Goal: Entertainment & Leisure: Consume media (video, audio)

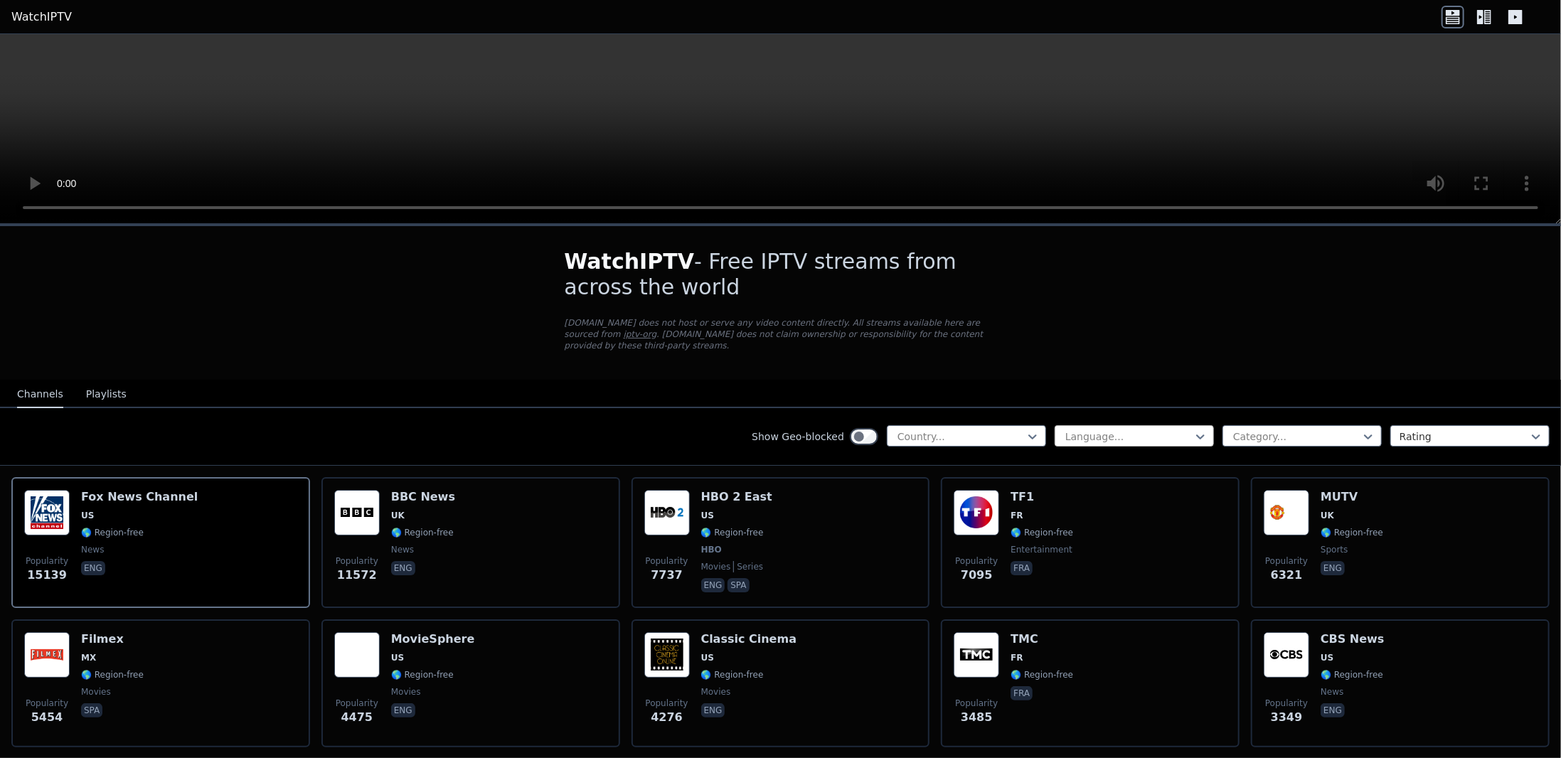
click at [1065, 429] on div at bounding box center [1128, 436] width 129 height 14
drag, startPoint x: 1104, startPoint y: 417, endPoint x: 1005, endPoint y: 417, distance: 99.5
click at [1102, 429] on div at bounding box center [1128, 436] width 129 height 14
click at [955, 429] on div at bounding box center [960, 436] width 129 height 14
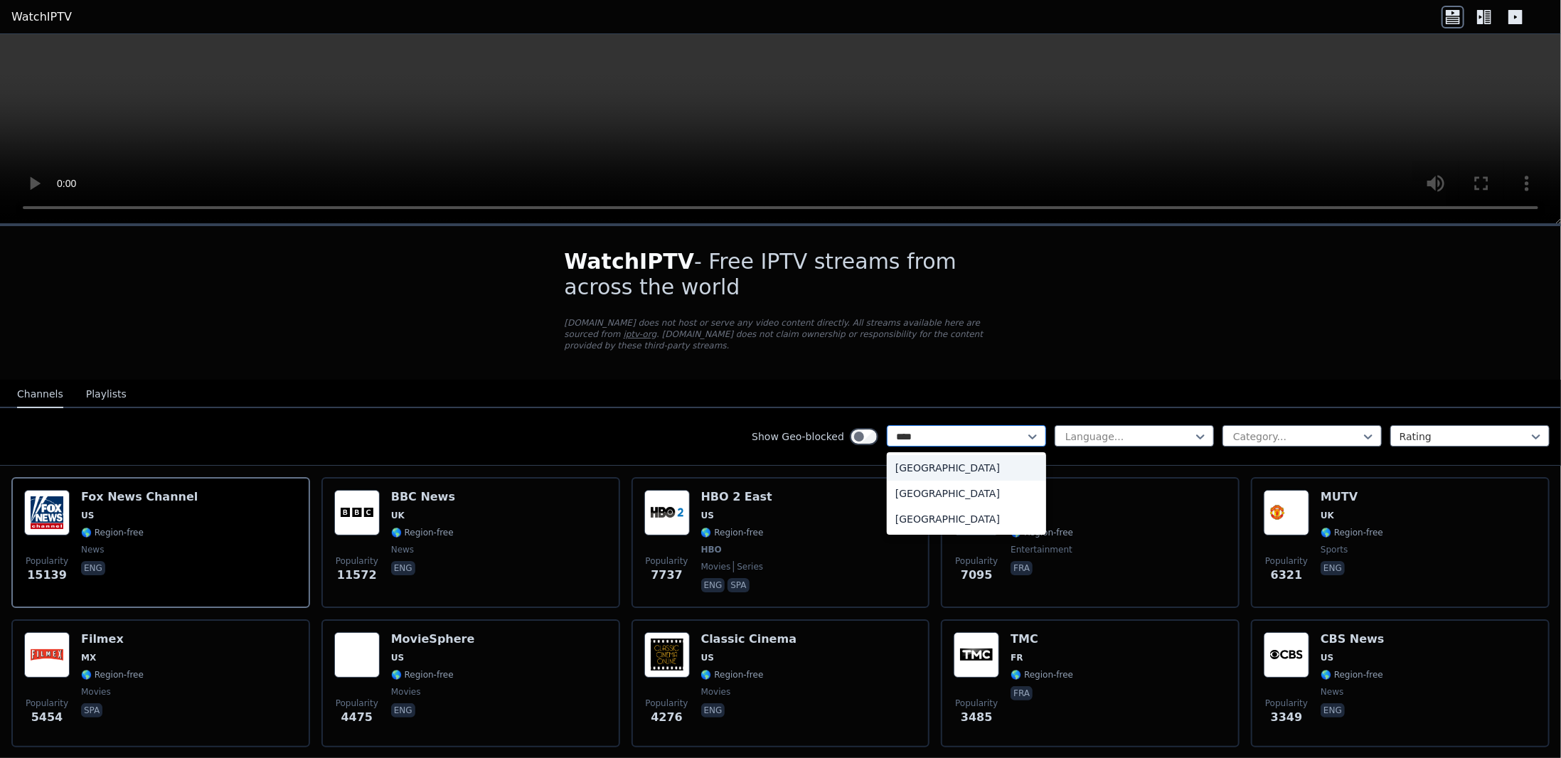
type input "*****"
click at [975, 481] on div "[GEOGRAPHIC_DATA]" at bounding box center [966, 494] width 159 height 26
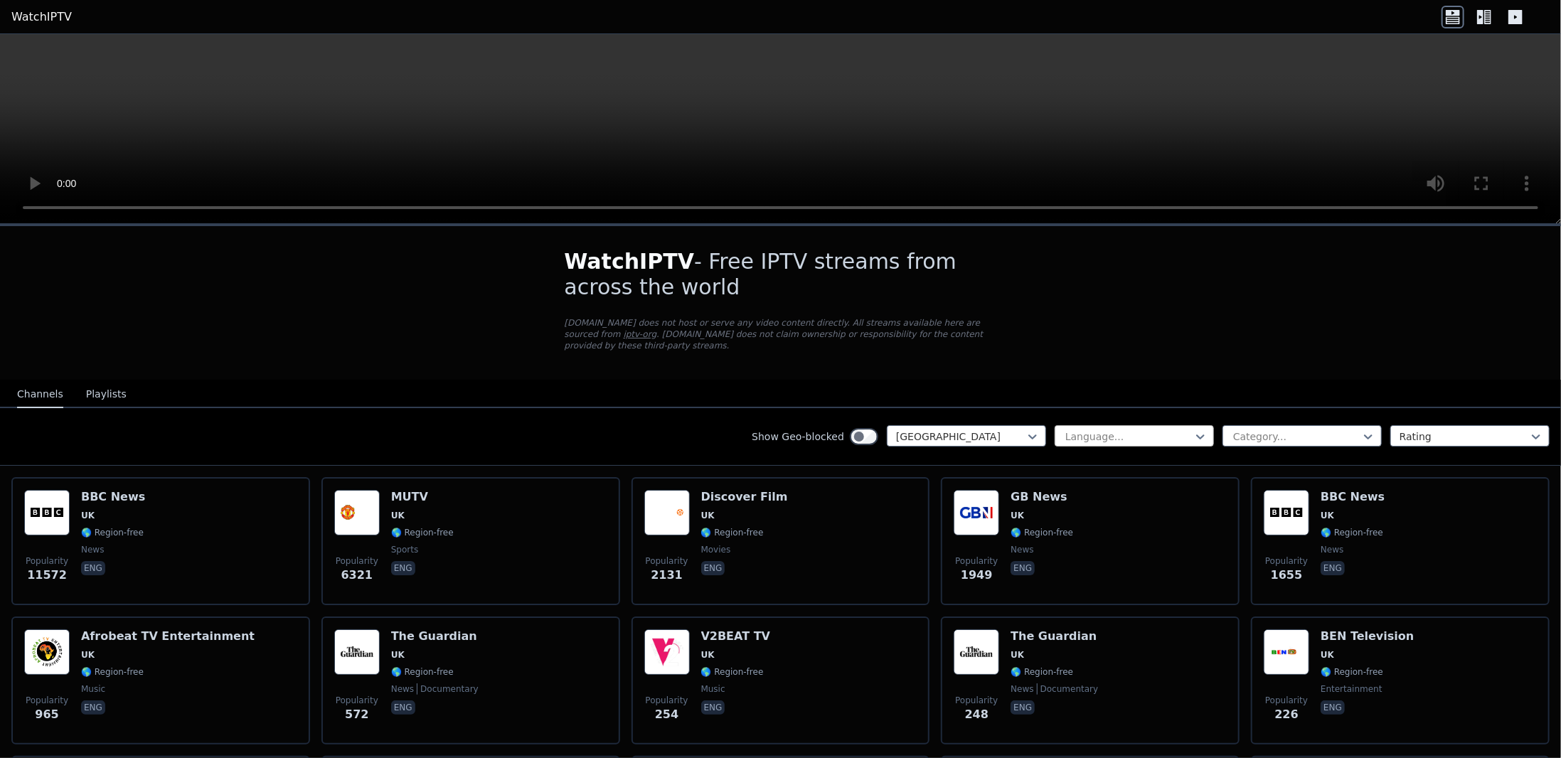
click at [1153, 429] on div at bounding box center [1128, 436] width 129 height 14
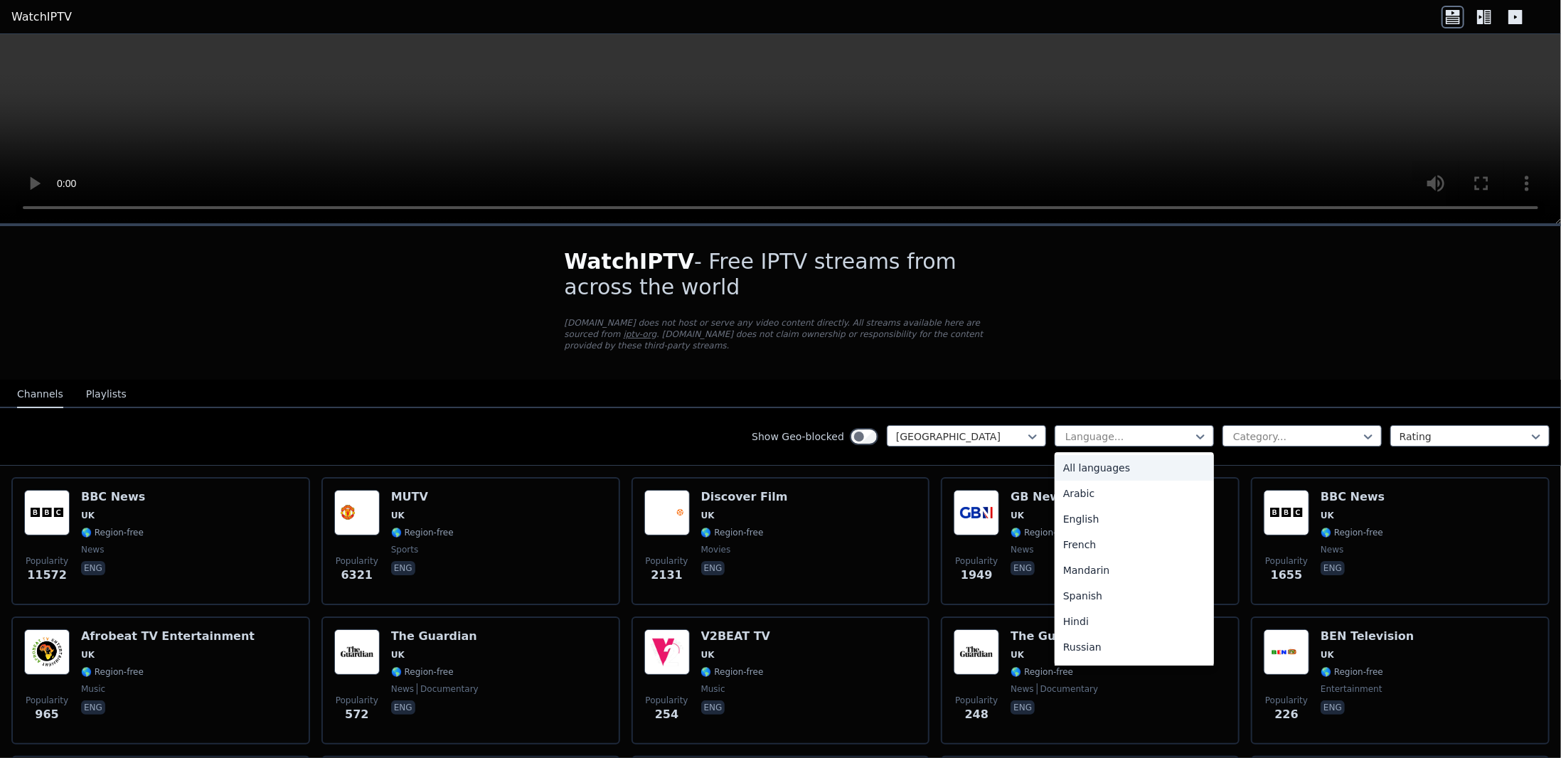
click at [1130, 408] on div "Show Geo-blocked [GEOGRAPHIC_DATA] 22 results available. Use Up and Down to cho…" at bounding box center [780, 437] width 1561 height 58
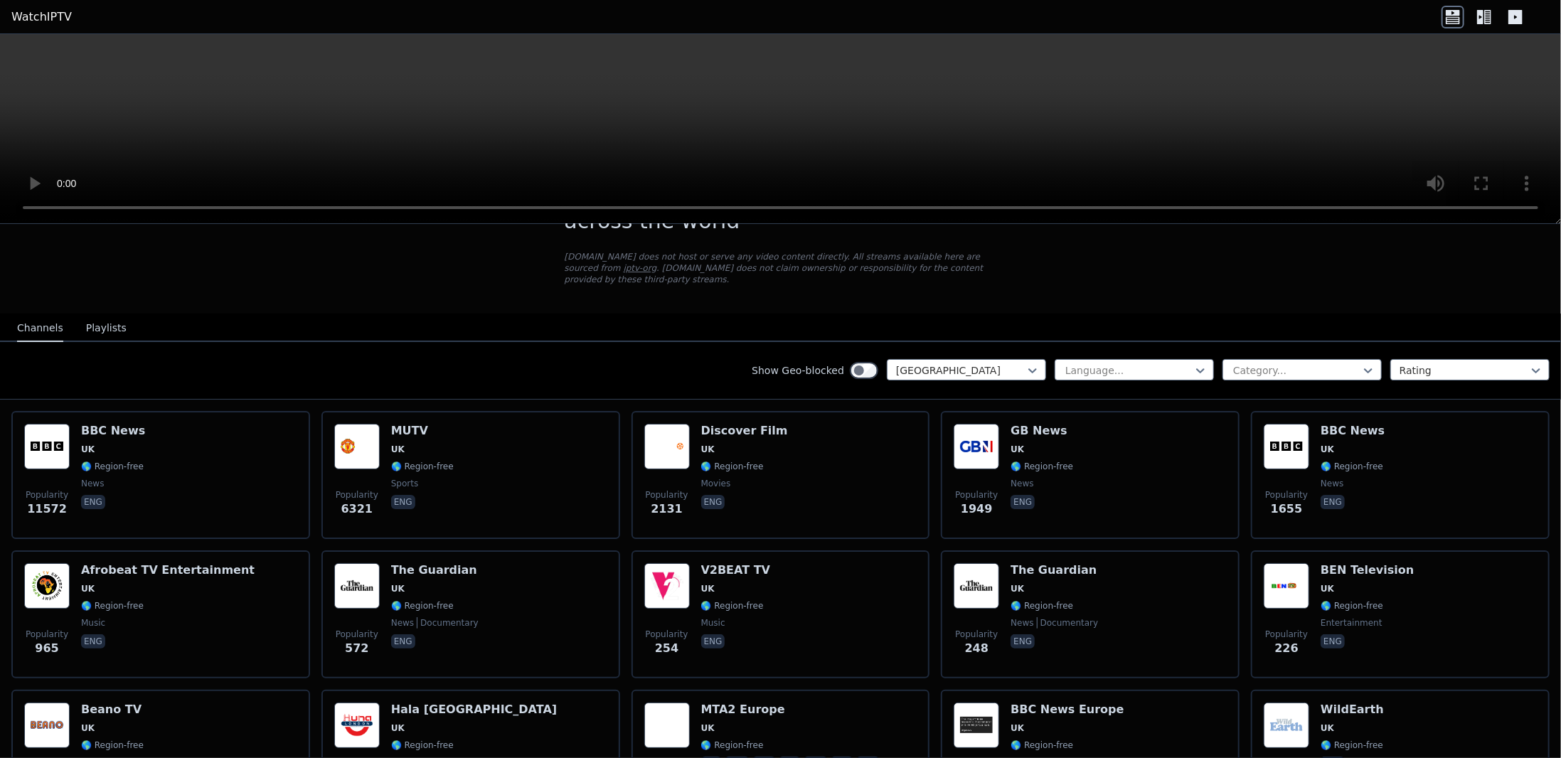
scroll to position [213, 0]
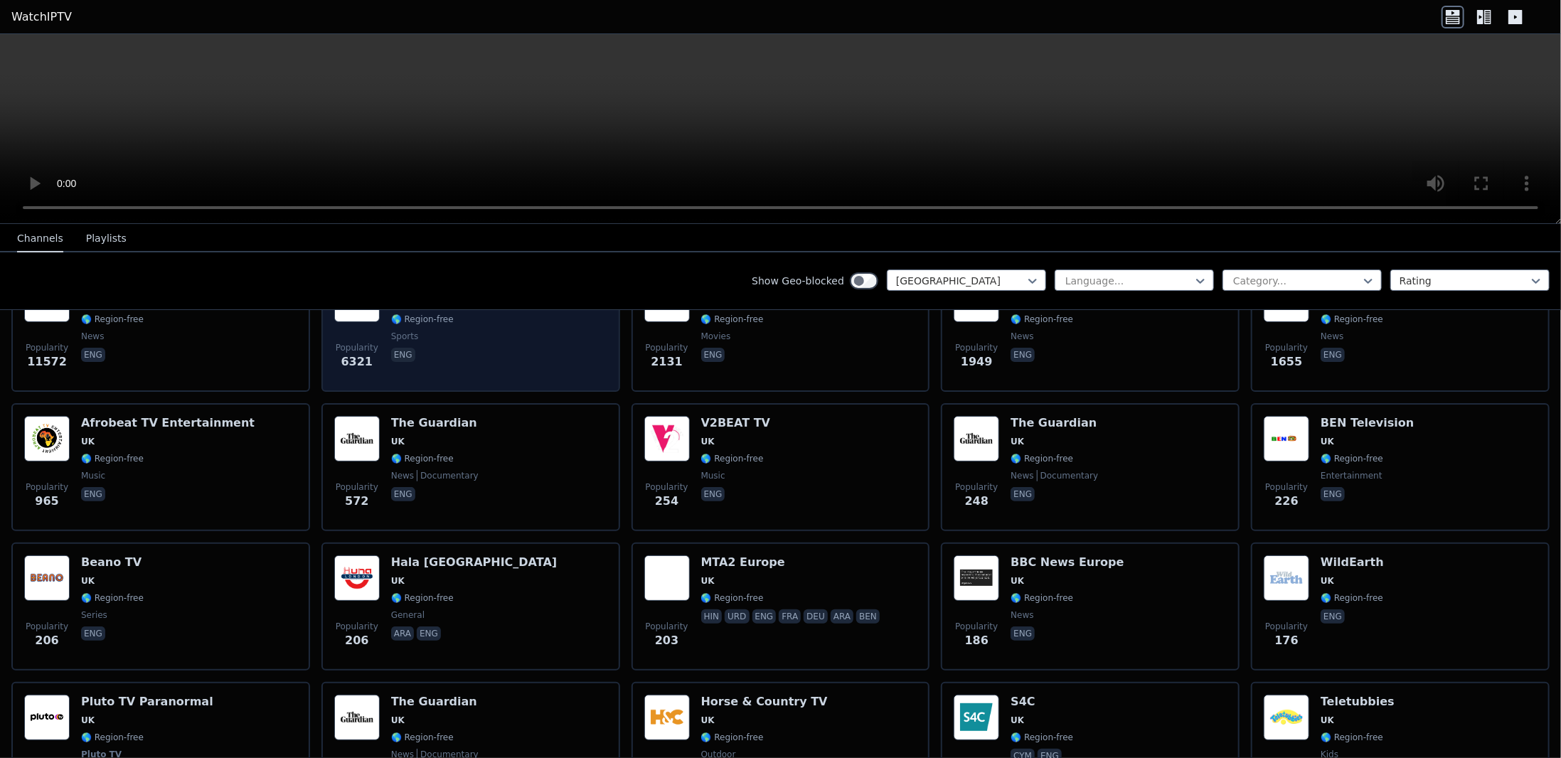
drag, startPoint x: 397, startPoint y: 316, endPoint x: 459, endPoint y: 318, distance: 61.2
click at [466, 321] on div "Popularity 6321 MUTV UK 🌎 Region-free sports eng" at bounding box center [470, 328] width 273 height 102
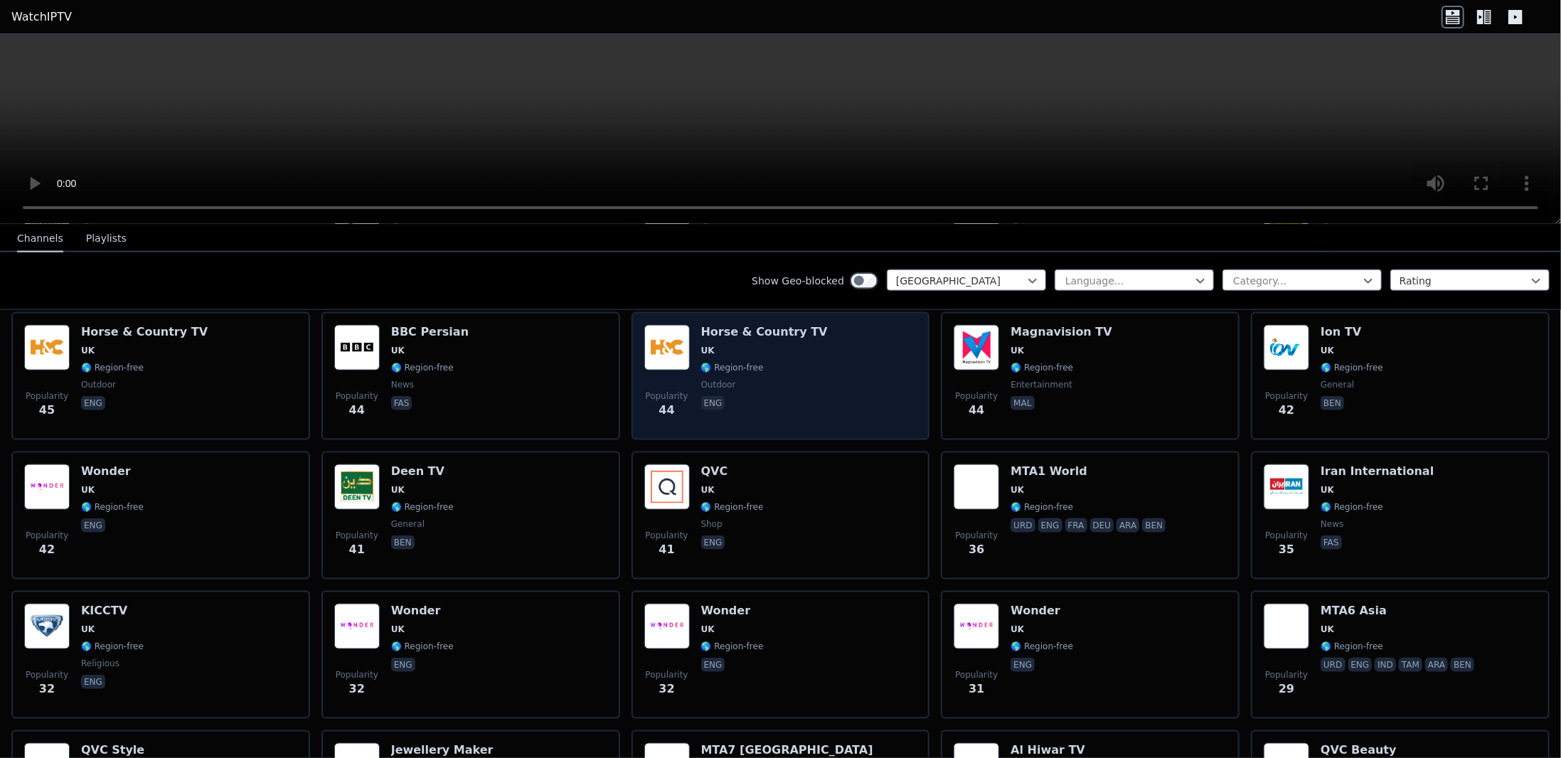
scroll to position [1351, 0]
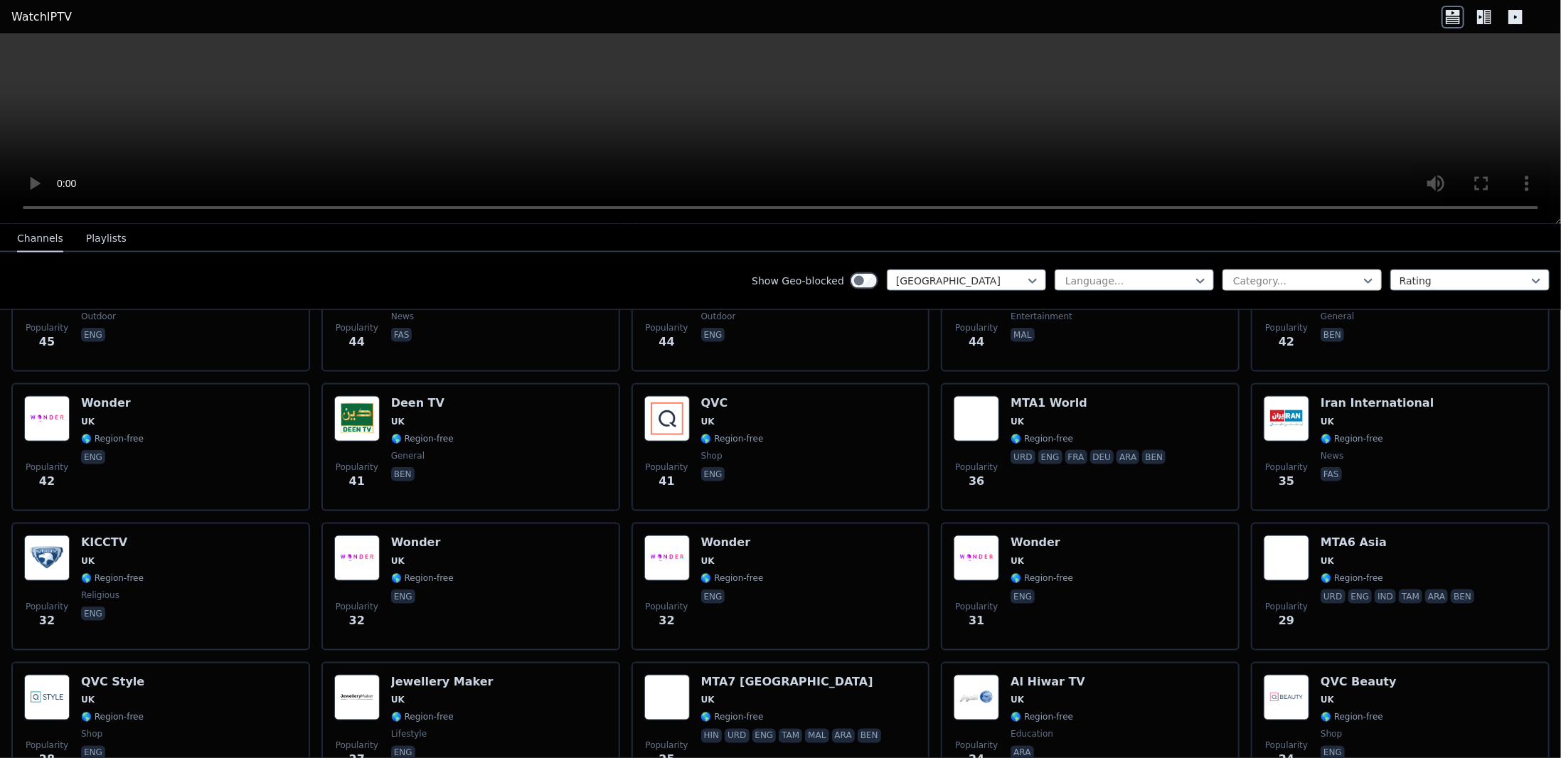
click at [1285, 278] on div at bounding box center [1295, 281] width 129 height 14
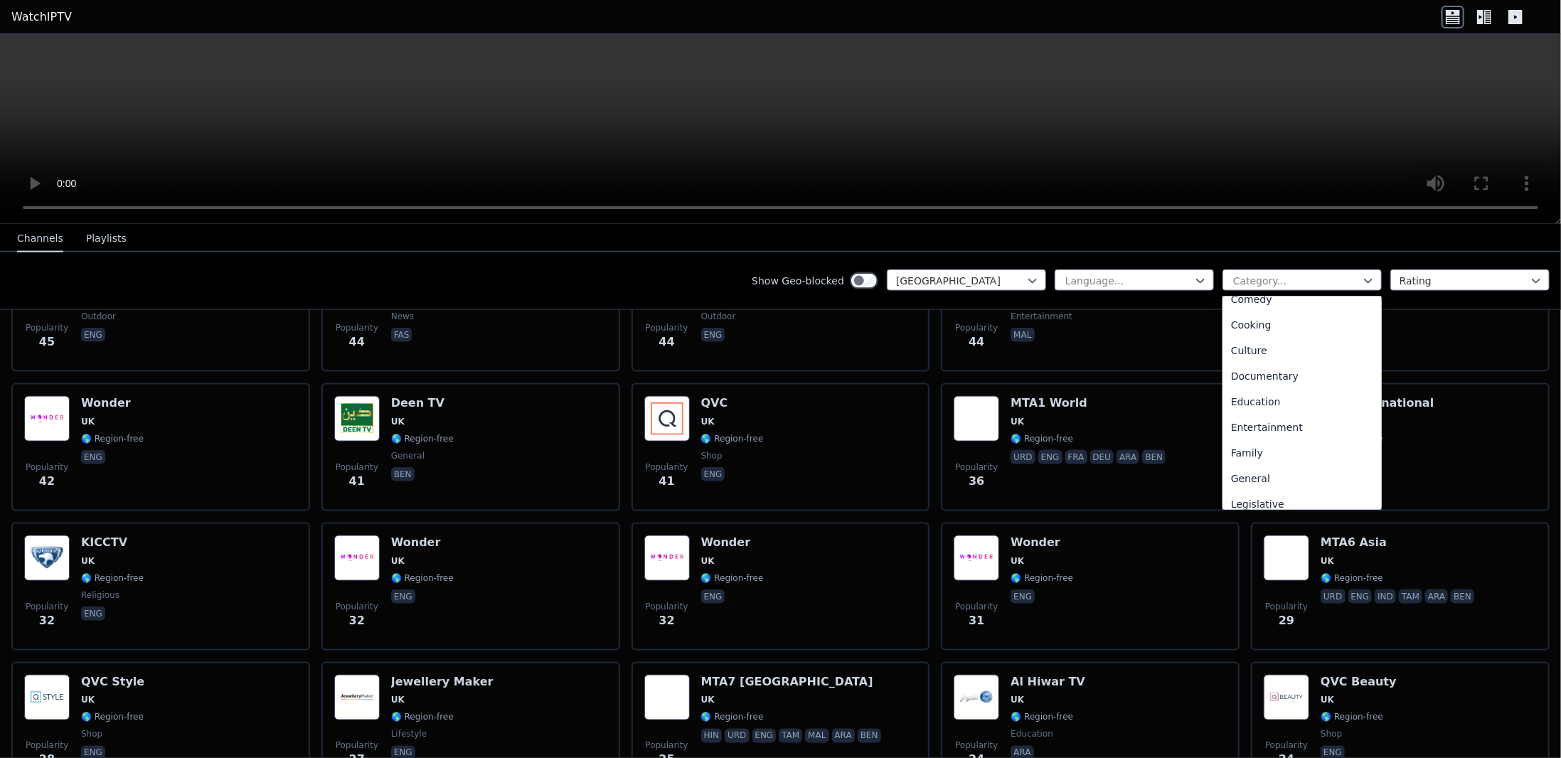
scroll to position [427, 0]
click at [1281, 490] on div "Sports" at bounding box center [1301, 500] width 159 height 26
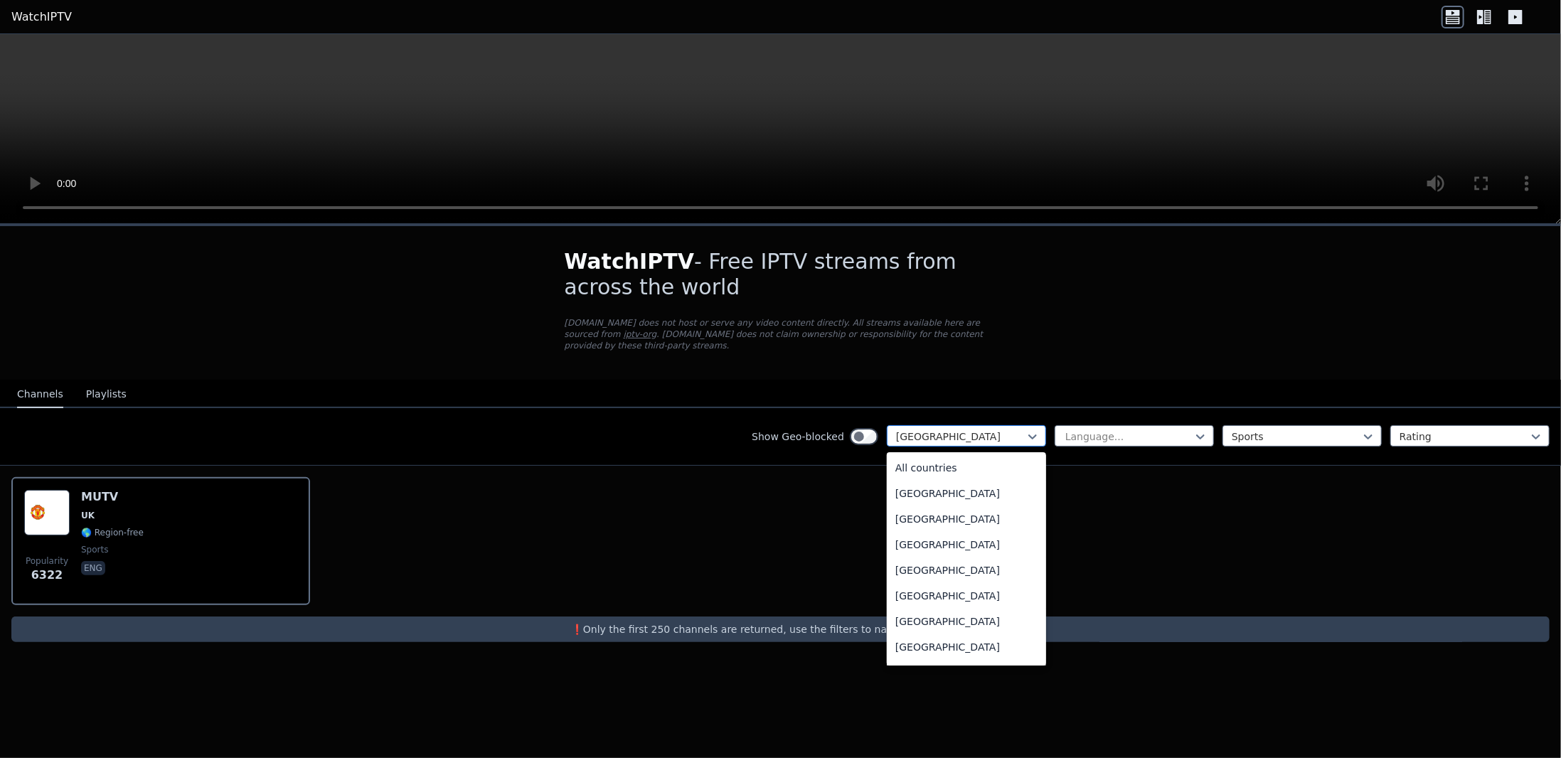
click at [1017, 429] on div at bounding box center [960, 436] width 129 height 14
click at [934, 456] on div "All countries" at bounding box center [966, 468] width 159 height 26
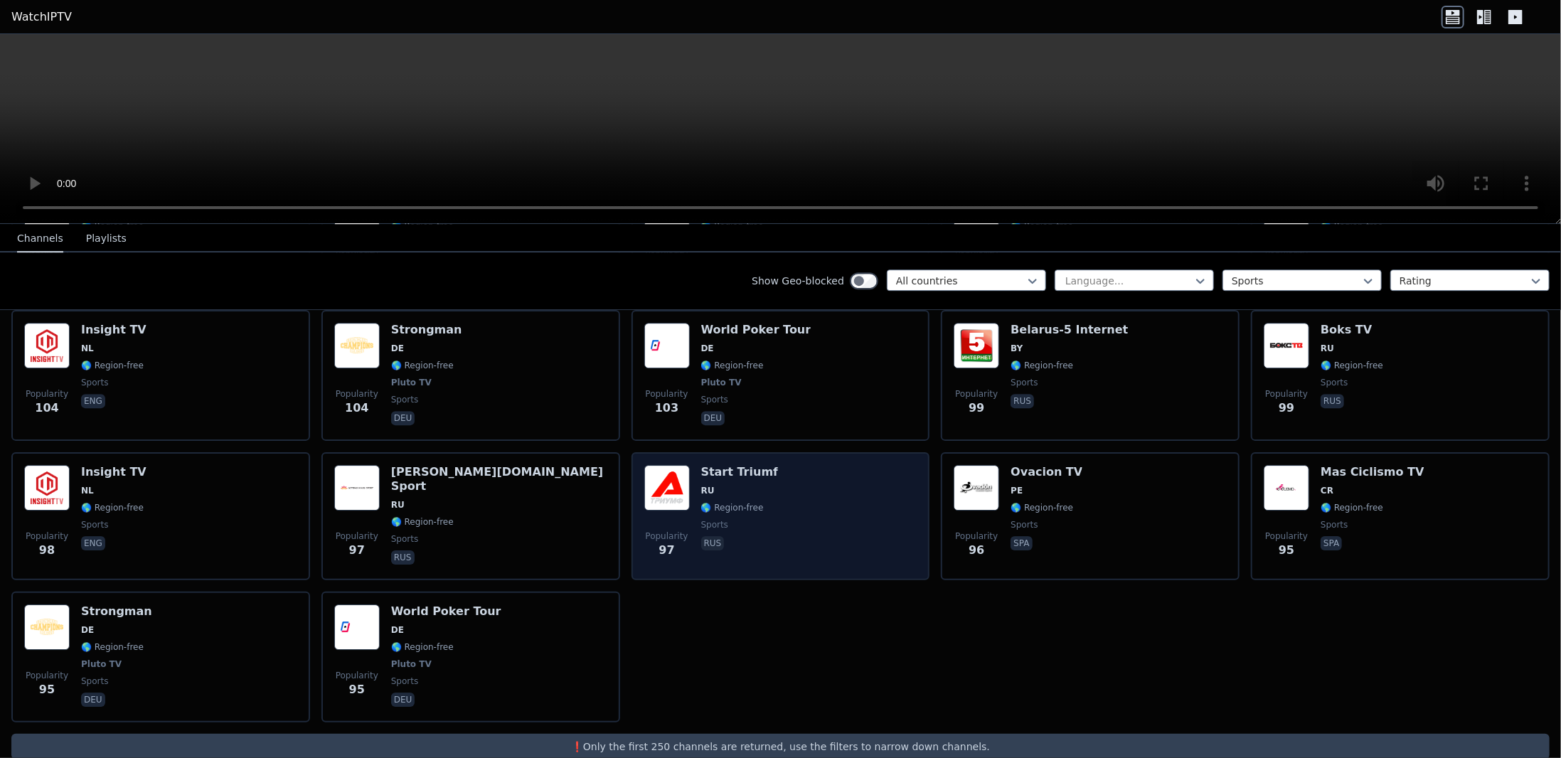
scroll to position [2981, 0]
